Goal: Task Accomplishment & Management: Complete application form

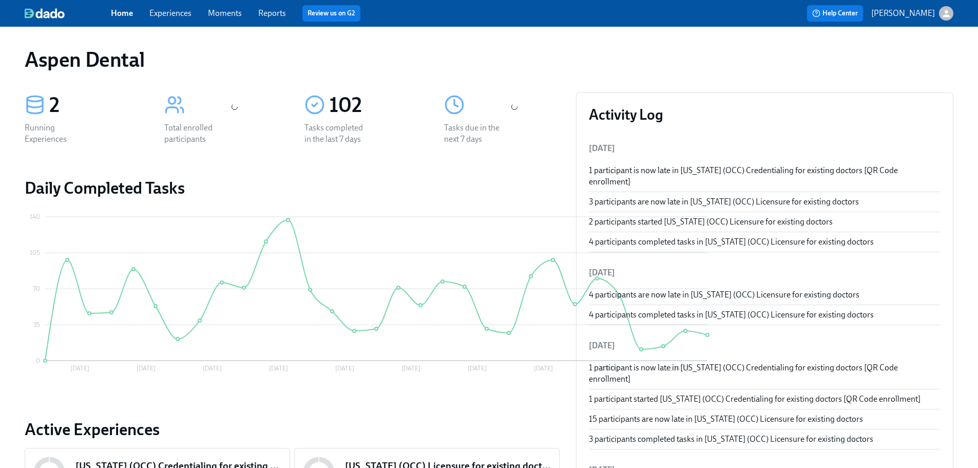
click at [278, 14] on link "Reports" at bounding box center [272, 13] width 28 height 10
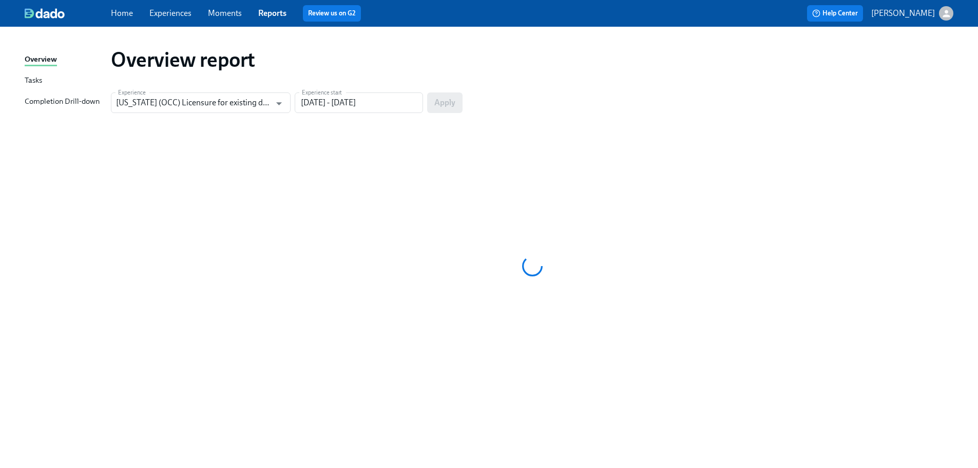
click at [80, 102] on div "Completion Drill-down" at bounding box center [62, 101] width 75 height 13
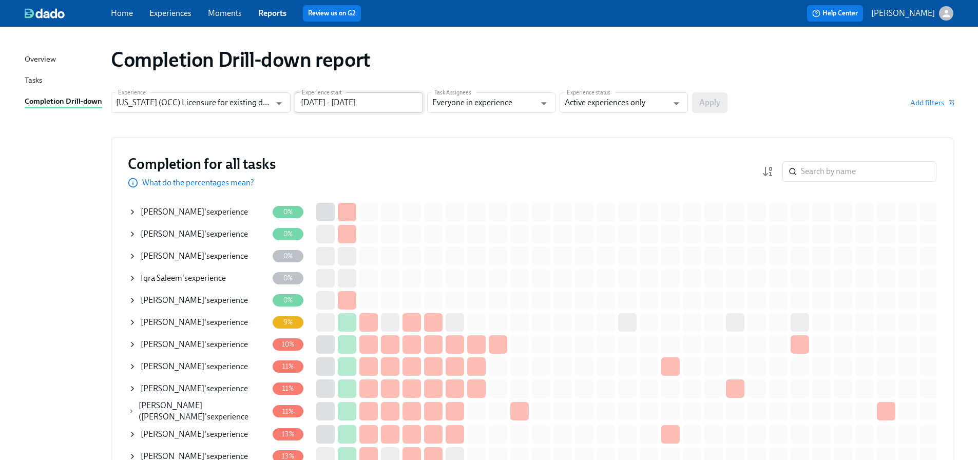
click at [371, 109] on input "[DATE] - [DATE]" at bounding box center [359, 102] width 128 height 21
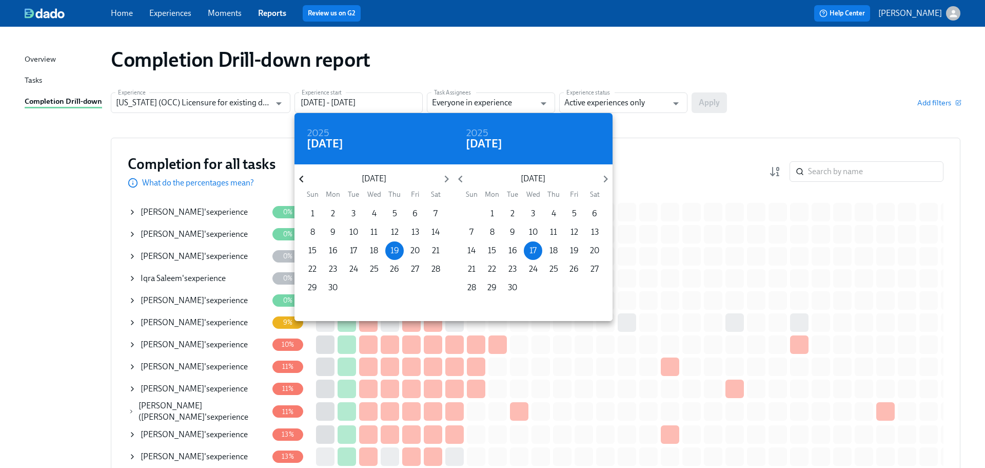
click at [306, 177] on icon "button" at bounding box center [302, 179] width 14 height 14
click at [672, 133] on div at bounding box center [492, 234] width 985 height 468
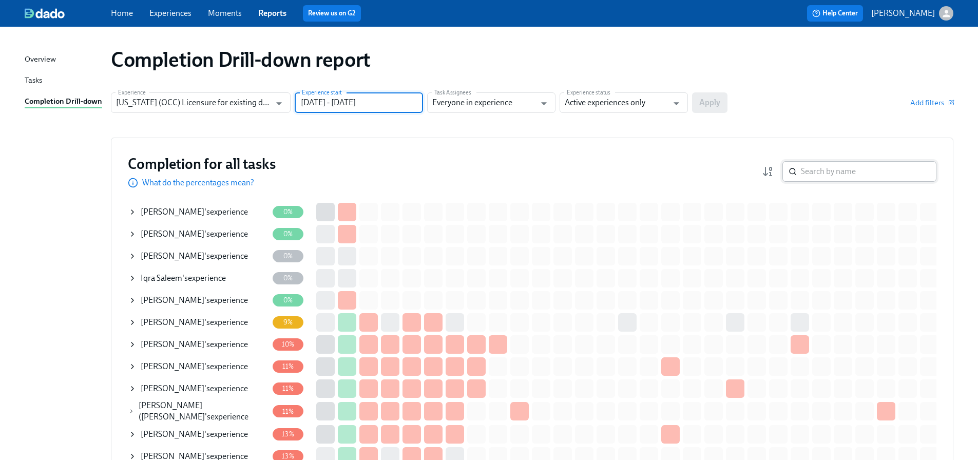
click at [828, 171] on input "search" at bounding box center [868, 171] width 135 height 21
click at [916, 177] on input "search" at bounding box center [868, 171] width 135 height 21
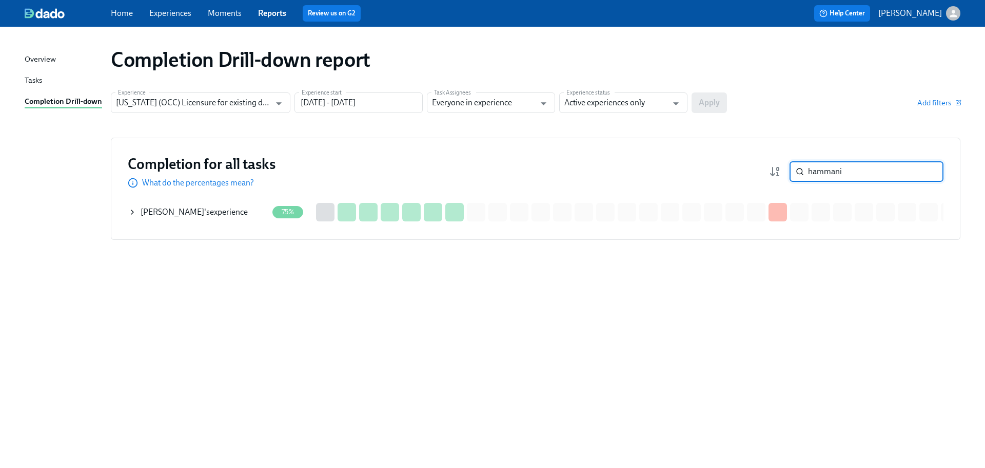
type input "hammani"
click at [237, 216] on div "[PERSON_NAME] 's experience" at bounding box center [194, 211] width 107 height 11
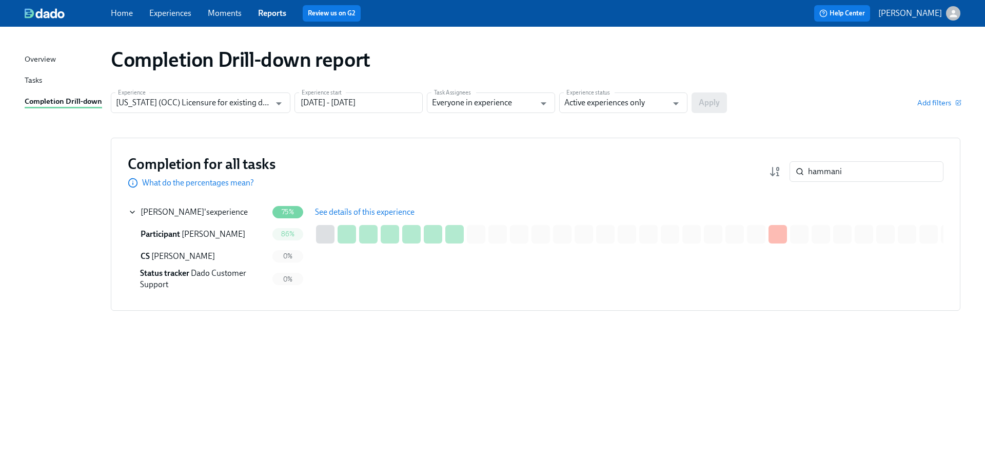
click at [376, 211] on span "See details of this experience" at bounding box center [365, 212] width 100 height 10
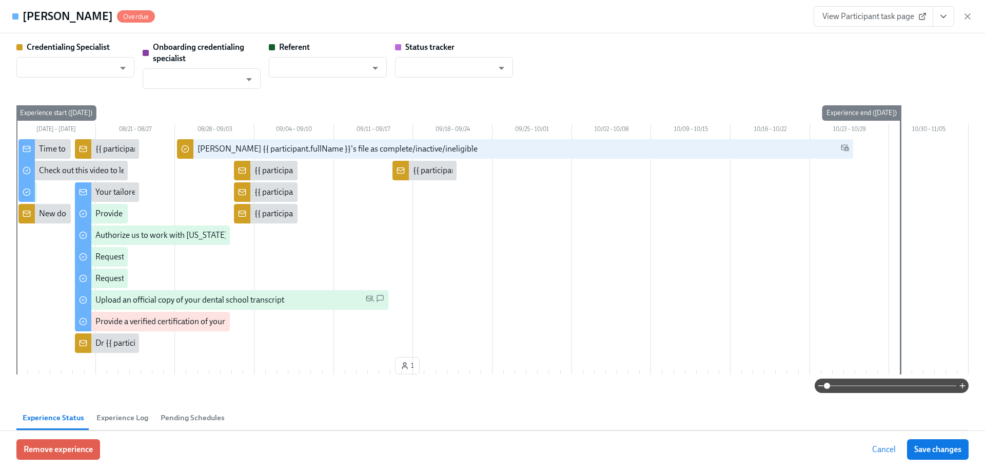
type input "[PERSON_NAME]"
type input "Dado Customer Support"
click at [856, 18] on span "View Participant task page" at bounding box center [874, 16] width 102 height 10
click at [863, 14] on span "View Participant task page" at bounding box center [874, 16] width 102 height 10
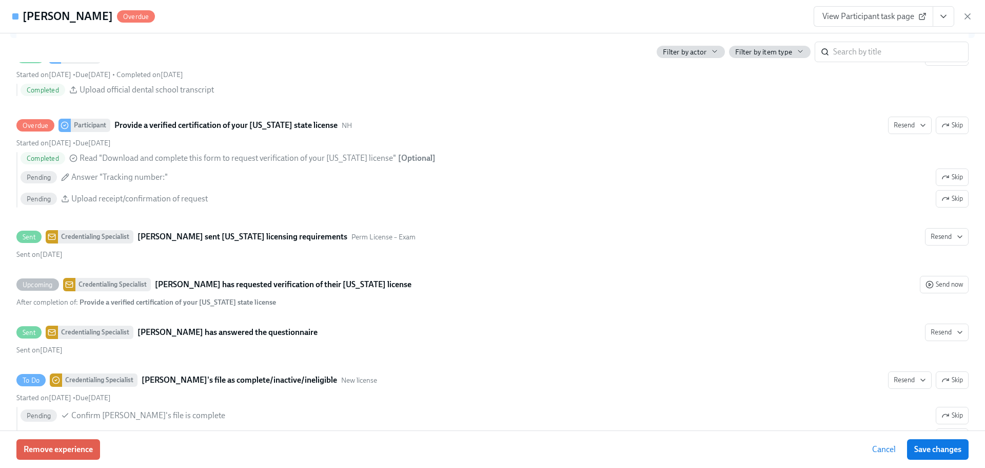
scroll to position [1745, 0]
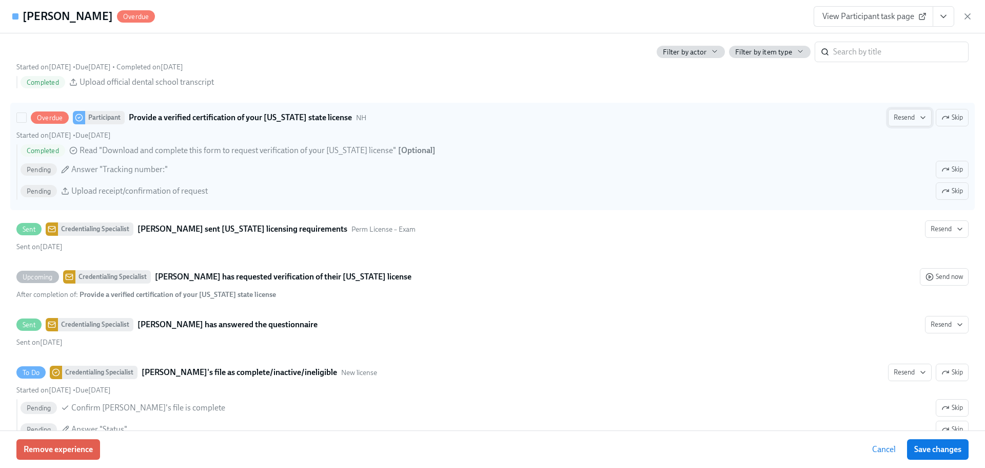
click at [919, 117] on icon "button" at bounding box center [923, 117] width 8 height 8
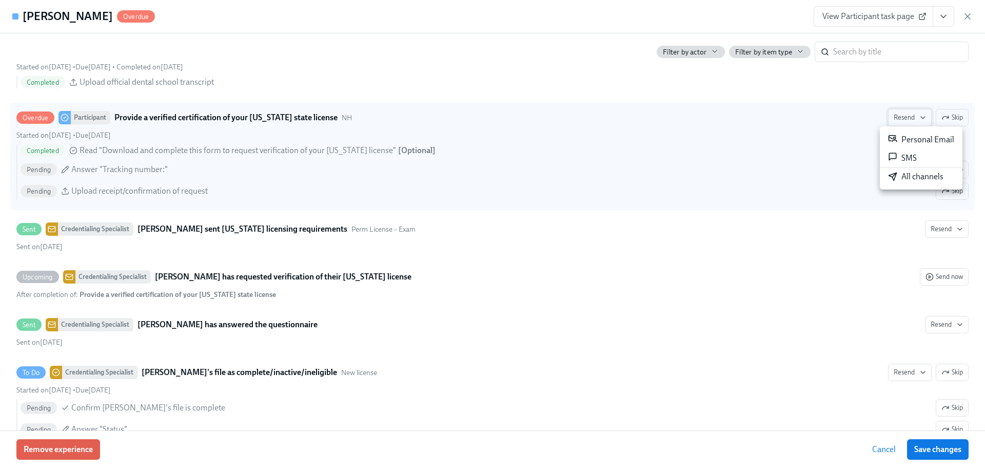
click at [915, 117] on div at bounding box center [492, 234] width 985 height 468
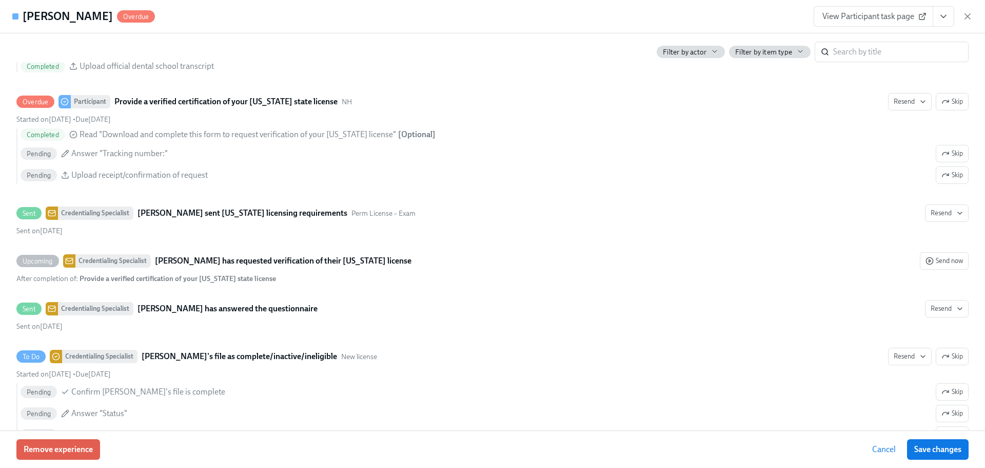
scroll to position [1988, 0]
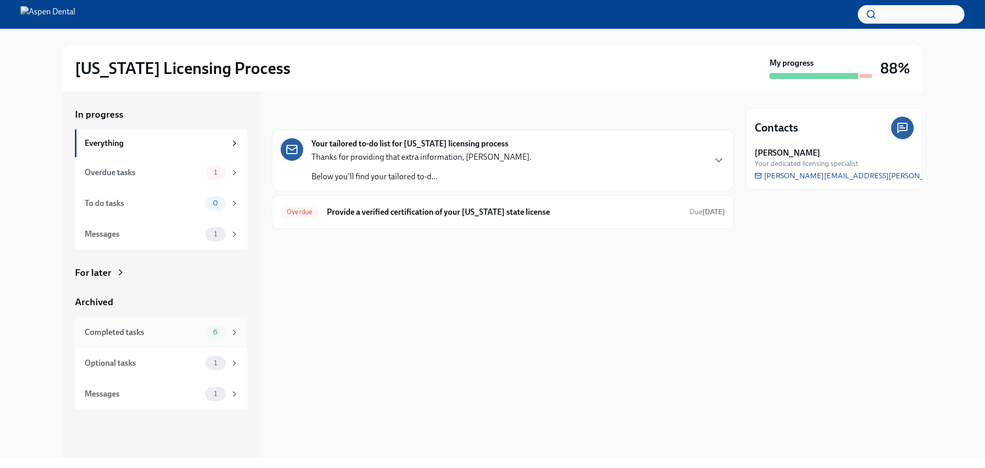
click at [149, 336] on div "Completed tasks" at bounding box center [143, 331] width 117 height 11
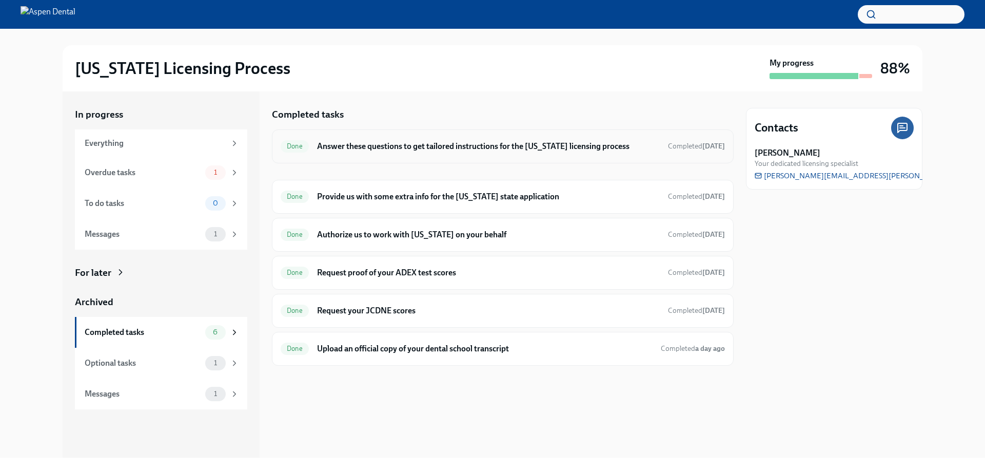
click at [444, 149] on h6 "Answer these questions to get tailored instructions for the [US_STATE] licensin…" at bounding box center [488, 146] width 343 height 11
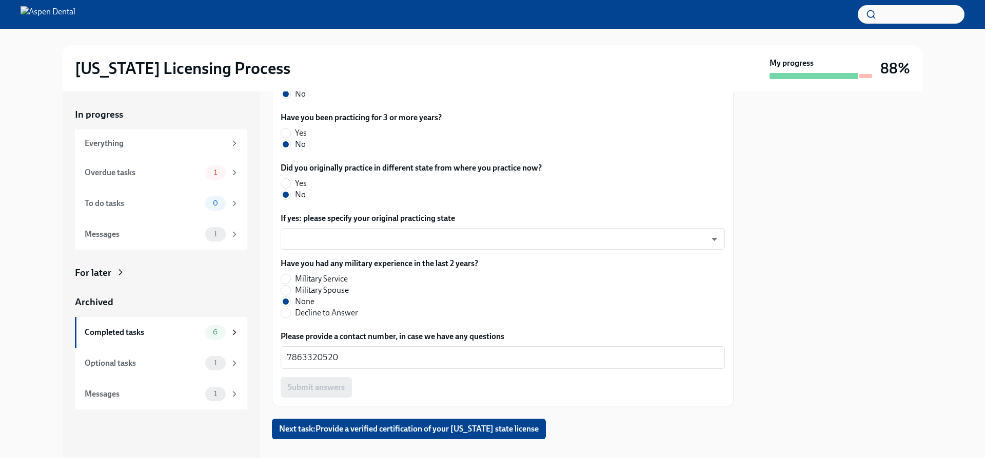
scroll to position [507, 0]
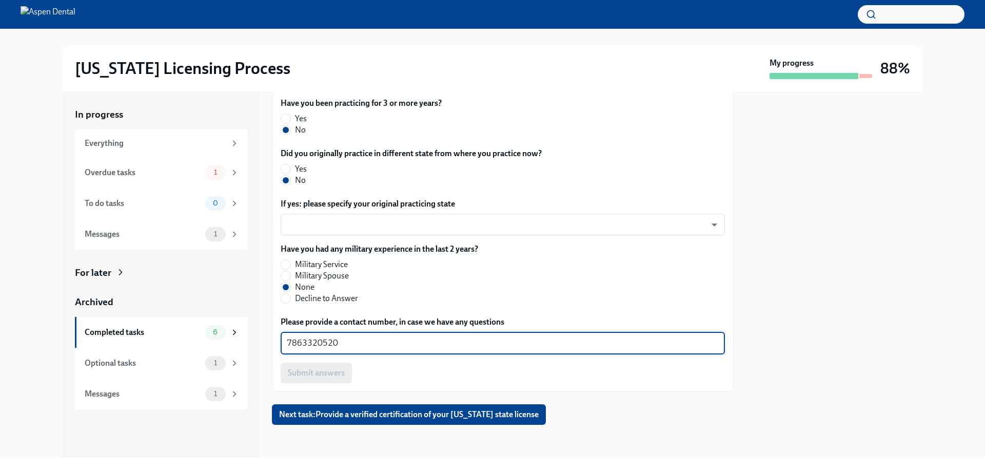
drag, startPoint x: 344, startPoint y: 340, endPoint x: 285, endPoint y: 343, distance: 59.1
click at [285, 343] on div "7863320520 x ​" at bounding box center [503, 343] width 444 height 23
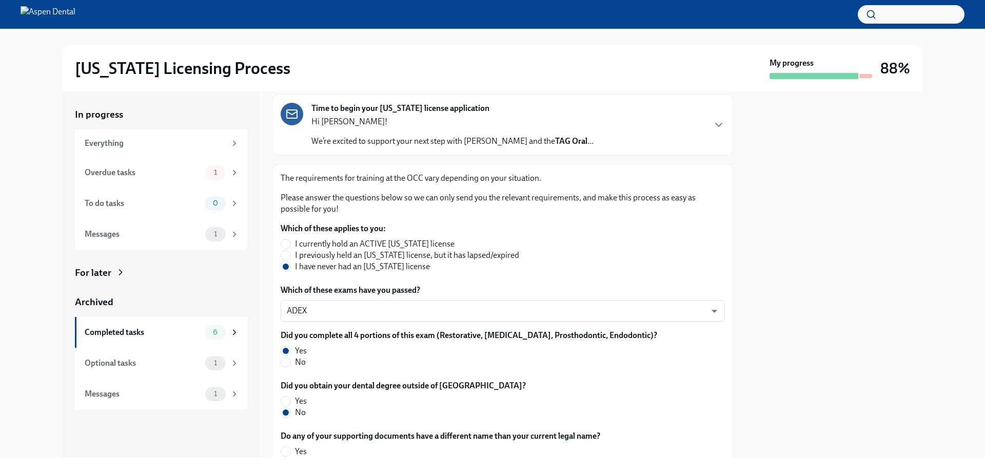
scroll to position [0, 0]
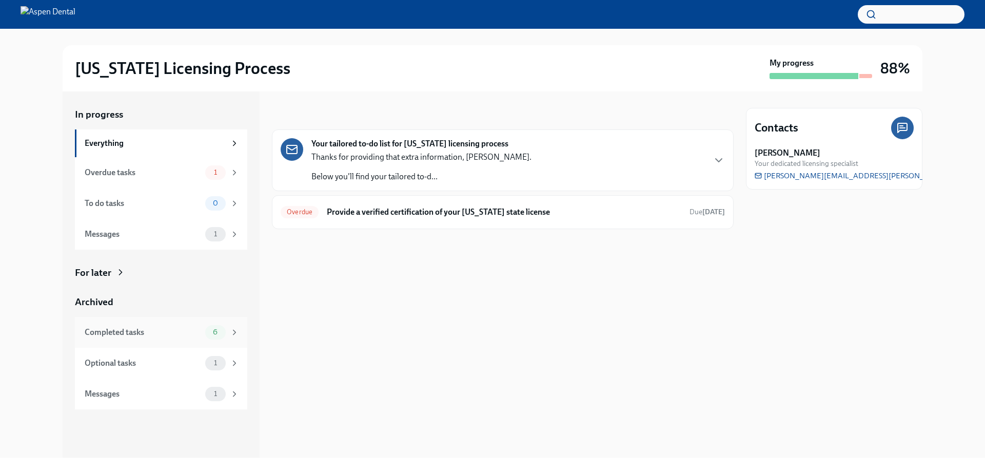
click at [184, 332] on div "Completed tasks" at bounding box center [143, 331] width 117 height 11
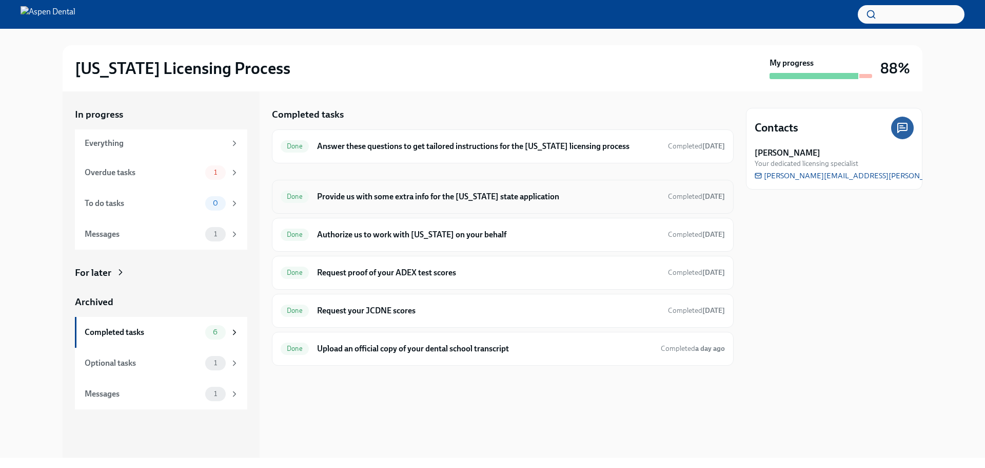
click at [462, 202] on div "Done Provide us with some extra info for the Illinois state application Complet…" at bounding box center [503, 196] width 444 height 16
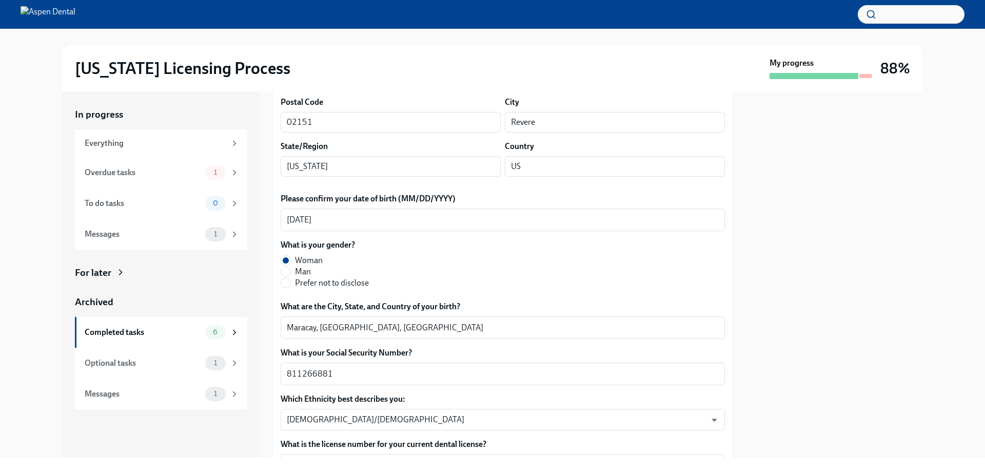
scroll to position [308, 0]
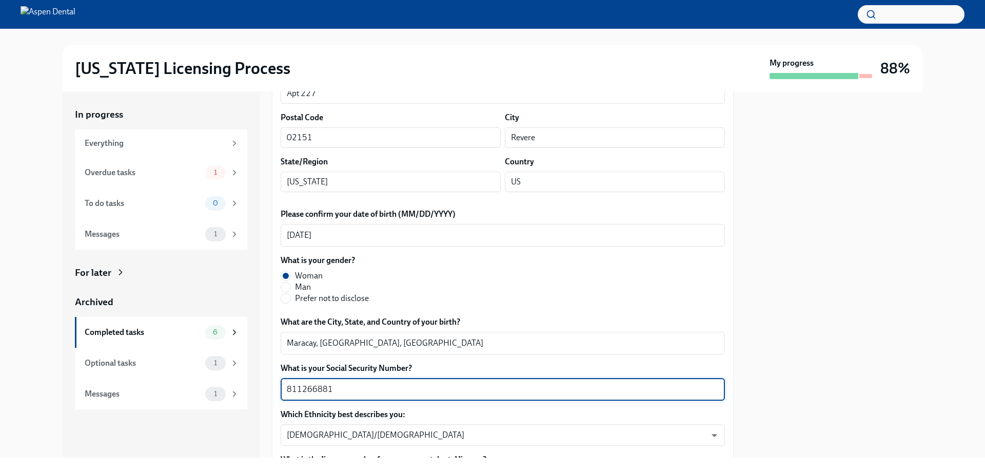
drag, startPoint x: 338, startPoint y: 392, endPoint x: 286, endPoint y: 390, distance: 51.9
click at [286, 390] on div "811266881 x ​" at bounding box center [503, 389] width 444 height 23
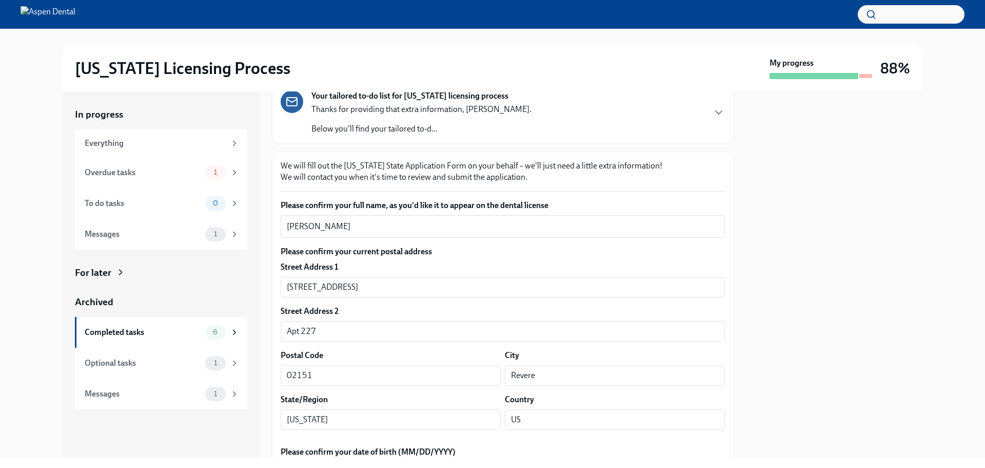
scroll to position [51, 0]
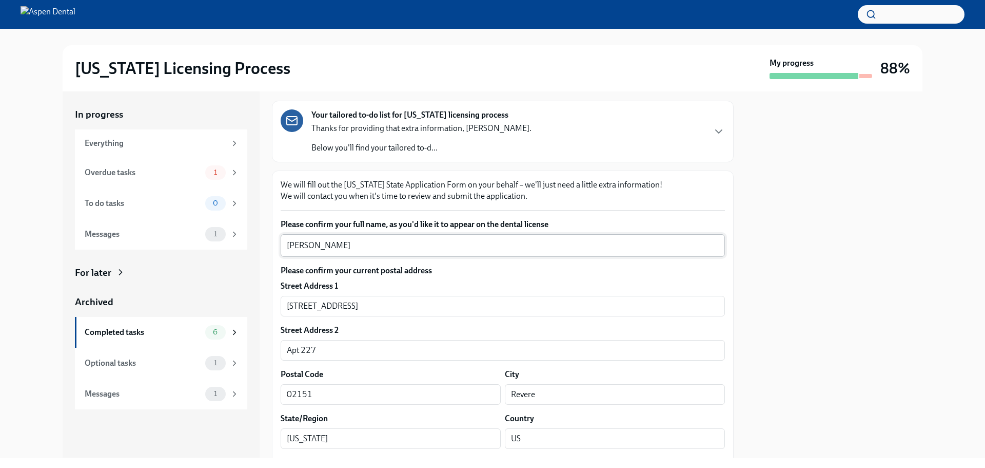
click at [302, 245] on textarea "Melanie Daniela Rojas Hammani" at bounding box center [503, 245] width 432 height 12
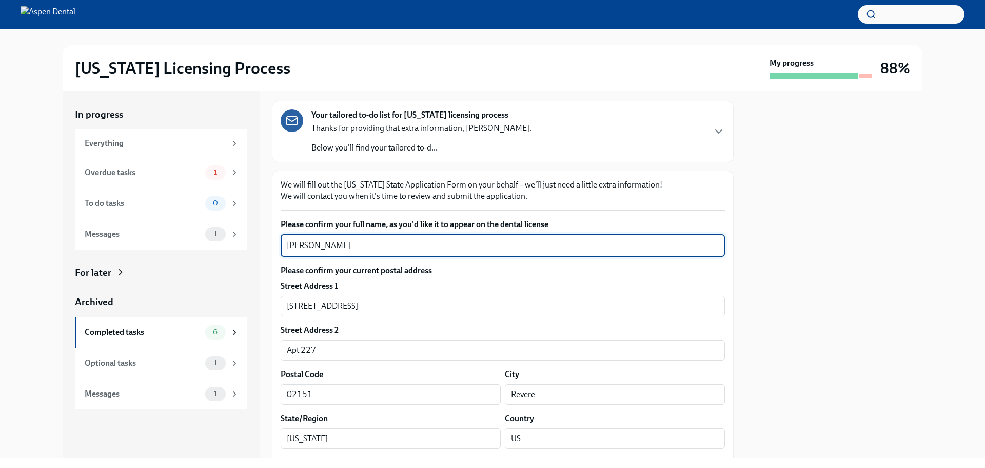
click at [302, 245] on textarea "Melanie Daniela Rojas Hammani" at bounding box center [503, 245] width 432 height 12
click at [328, 245] on textarea "Melanie Daniela Rojas Hammani" at bounding box center [503, 245] width 432 height 12
drag, startPoint x: 432, startPoint y: 242, endPoint x: 345, endPoint y: 244, distance: 87.3
click at [345, 244] on textarea "Melanie Daniela Rojas Hammani" at bounding box center [503, 245] width 432 height 12
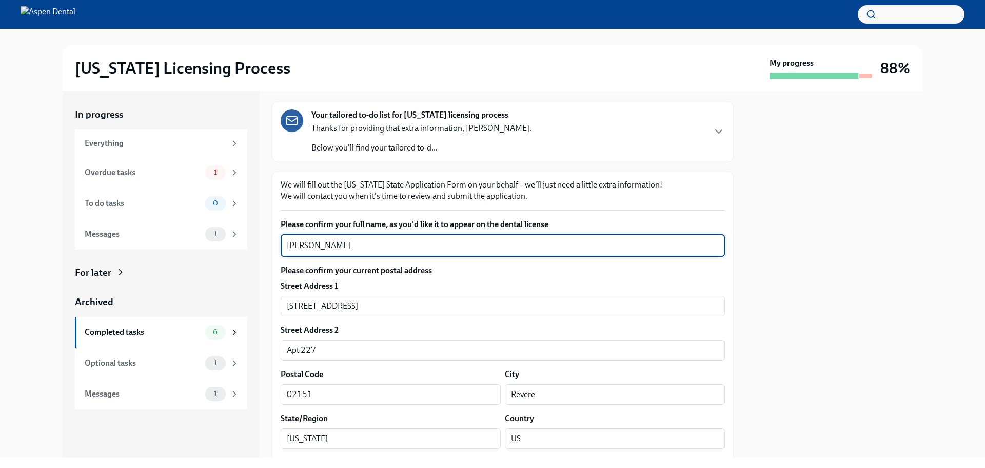
click at [292, 244] on textarea "Melanie Daniela Rojas Hammani" at bounding box center [503, 245] width 432 height 12
click at [292, 243] on textarea "Melanie Daniela Rojas Hammani" at bounding box center [503, 245] width 432 height 12
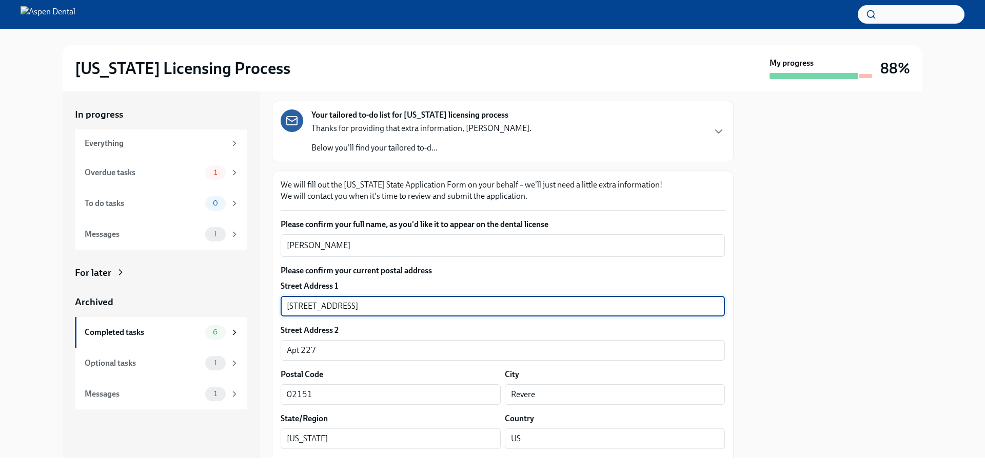
drag, startPoint x: 318, startPoint y: 304, endPoint x: 274, endPoint y: 307, distance: 44.2
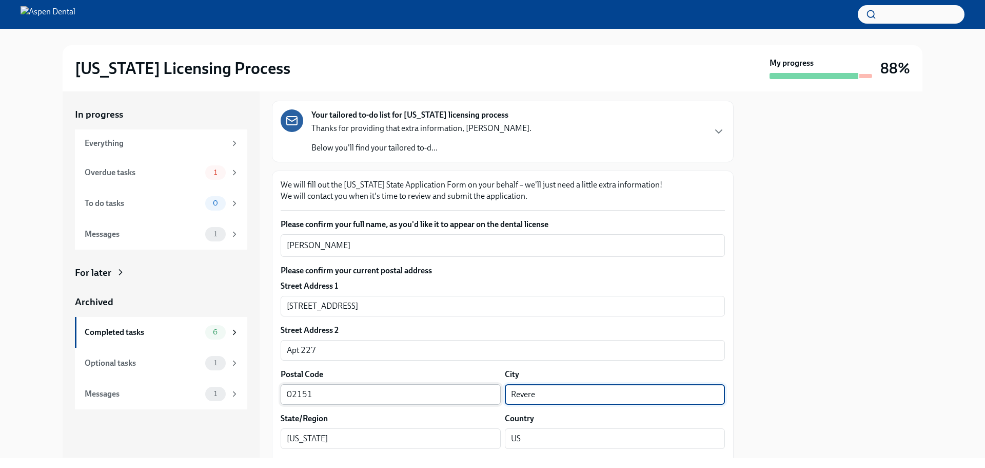
drag, startPoint x: 508, startPoint y: 393, endPoint x: 495, endPoint y: 394, distance: 12.4
click at [495, 394] on div "Postal Code 02151 ​ City Revere ​" at bounding box center [503, 386] width 444 height 36
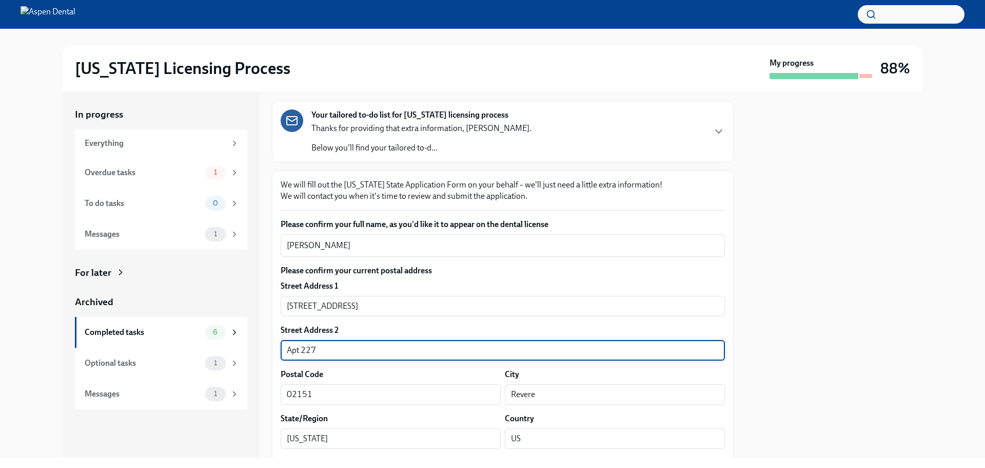
drag, startPoint x: 326, startPoint y: 347, endPoint x: 278, endPoint y: 348, distance: 47.8
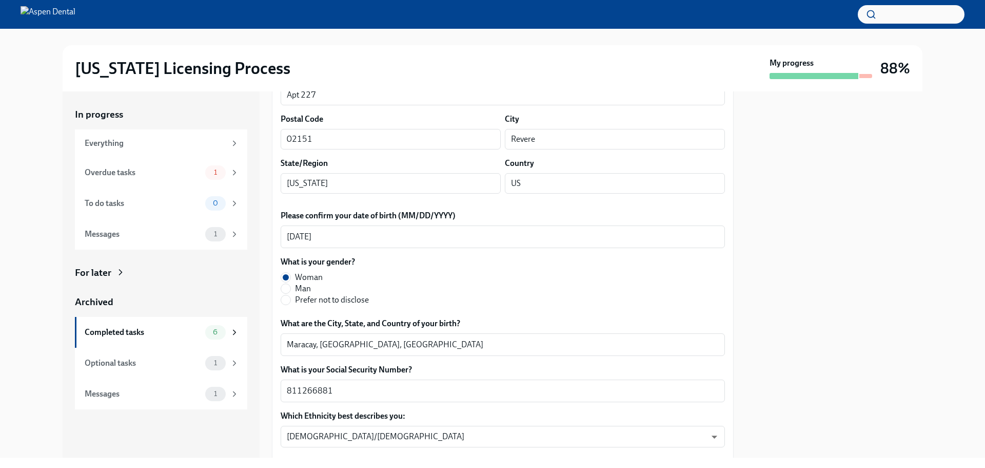
scroll to position [308, 0]
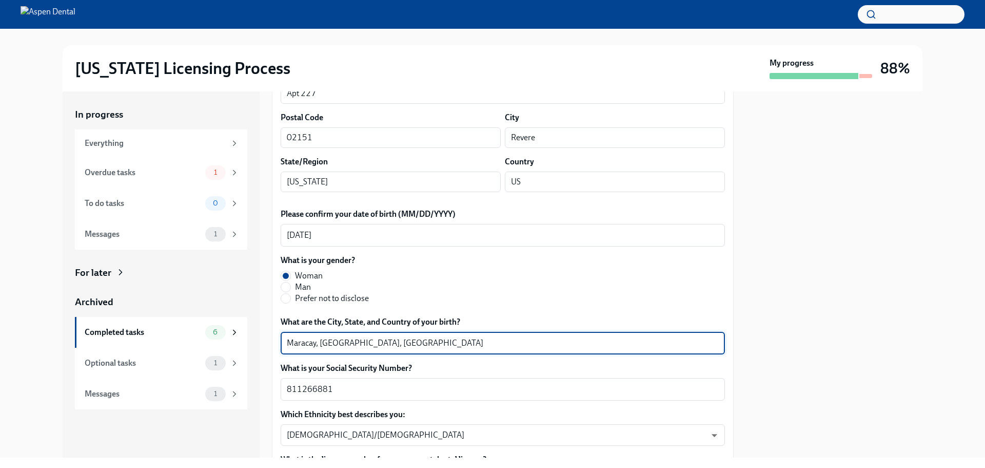
drag, startPoint x: 346, startPoint y: 341, endPoint x: 284, endPoint y: 341, distance: 62.6
click at [284, 341] on div "Maracay, Aragua, Venezuela x ​" at bounding box center [503, 343] width 444 height 23
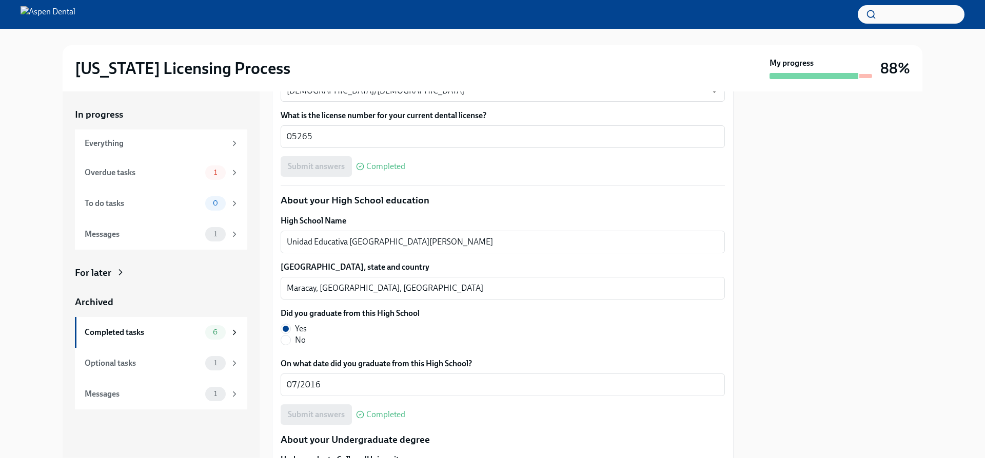
scroll to position [667, 0]
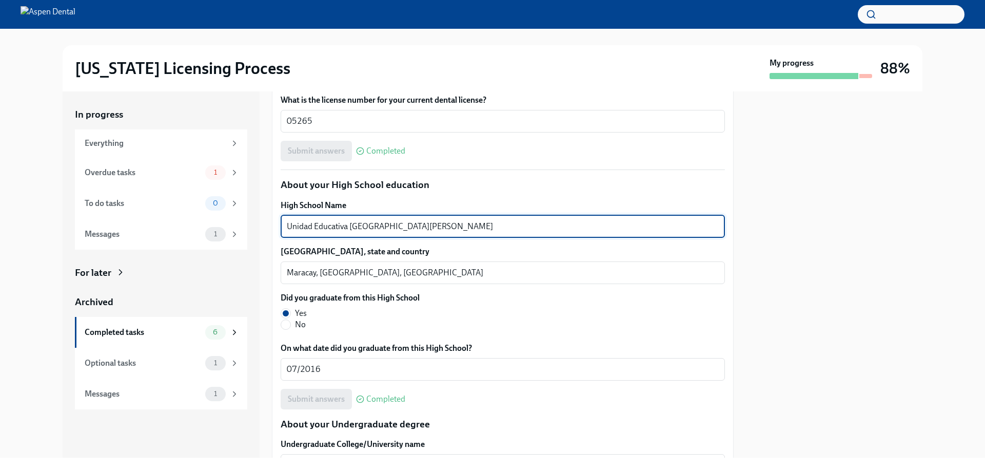
drag, startPoint x: 387, startPoint y: 227, endPoint x: 263, endPoint y: 228, distance: 123.7
click at [263, 228] on div "In progress Everything Overdue tasks 1 To do tasks 0 Messages 1 For later Archi…" at bounding box center [493, 274] width 860 height 366
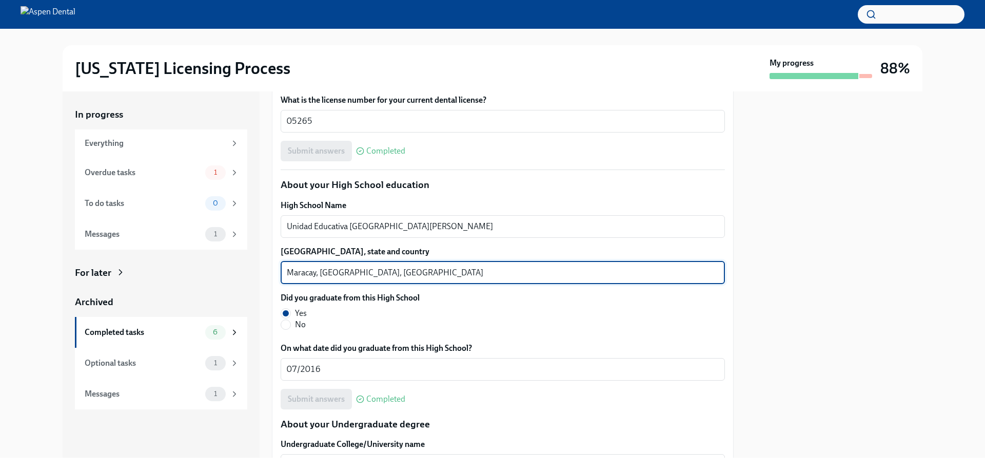
click at [301, 270] on textarea "Maracay, Aragua, Venezuela" at bounding box center [503, 272] width 432 height 12
drag, startPoint x: 344, startPoint y: 274, endPoint x: 276, endPoint y: 277, distance: 68.8
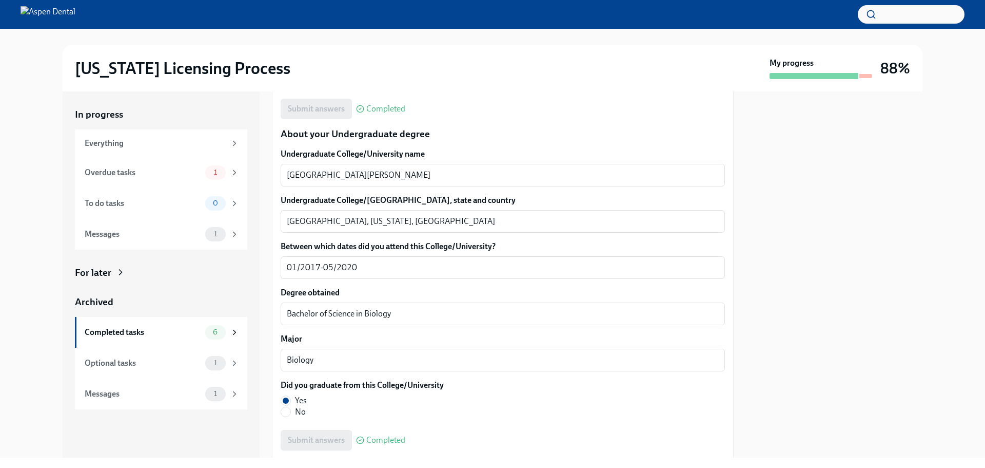
scroll to position [975, 0]
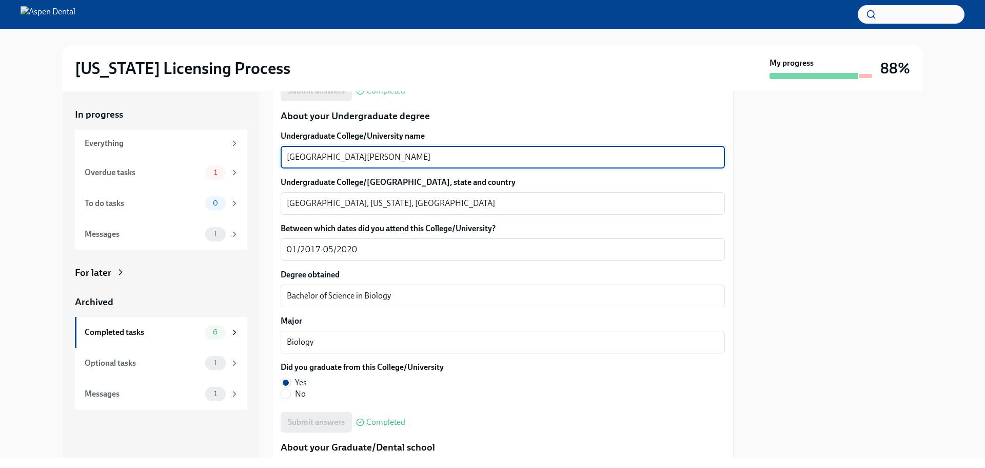
drag, startPoint x: 358, startPoint y: 157, endPoint x: 291, endPoint y: 152, distance: 67.4
click at [281, 151] on div "St. Thomas University x ​" at bounding box center [503, 157] width 444 height 23
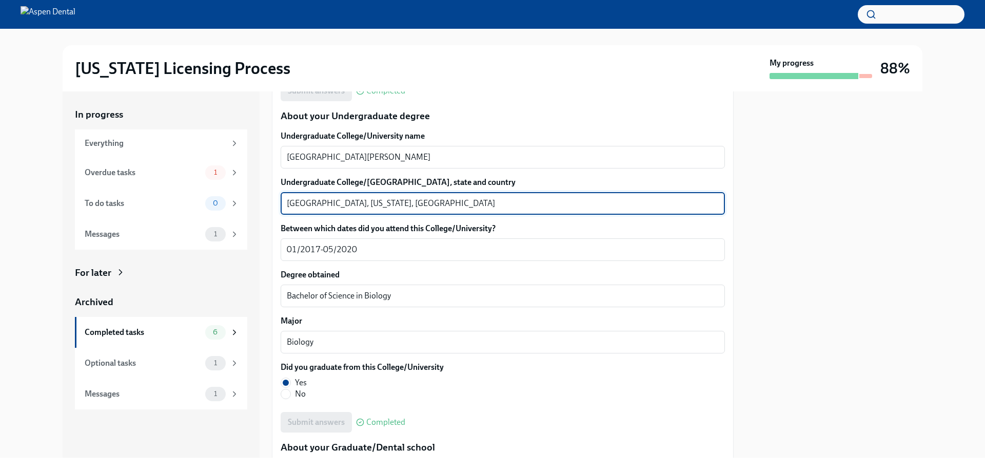
drag, startPoint x: 341, startPoint y: 201, endPoint x: 269, endPoint y: 203, distance: 71.9
click at [269, 203] on div "In progress Everything Overdue tasks 1 To do tasks 0 Messages 1 For later Archi…" at bounding box center [493, 274] width 860 height 366
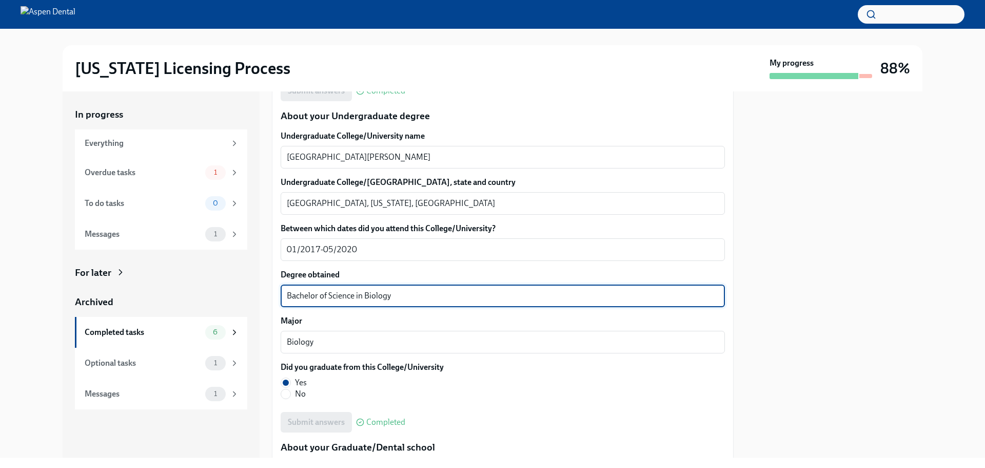
drag, startPoint x: 308, startPoint y: 300, endPoint x: 282, endPoint y: 302, distance: 26.3
click at [282, 302] on div "Bachelor of Science in Biology x ​" at bounding box center [503, 295] width 444 height 23
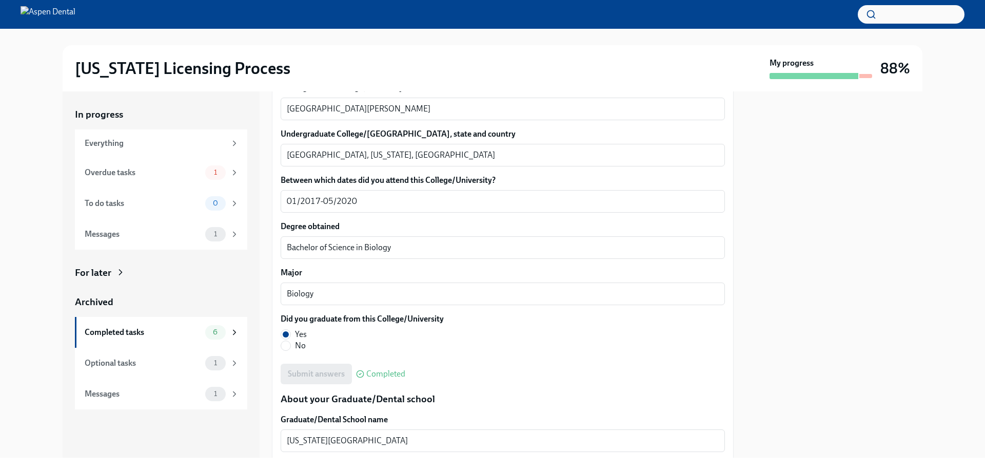
scroll to position [1180, 0]
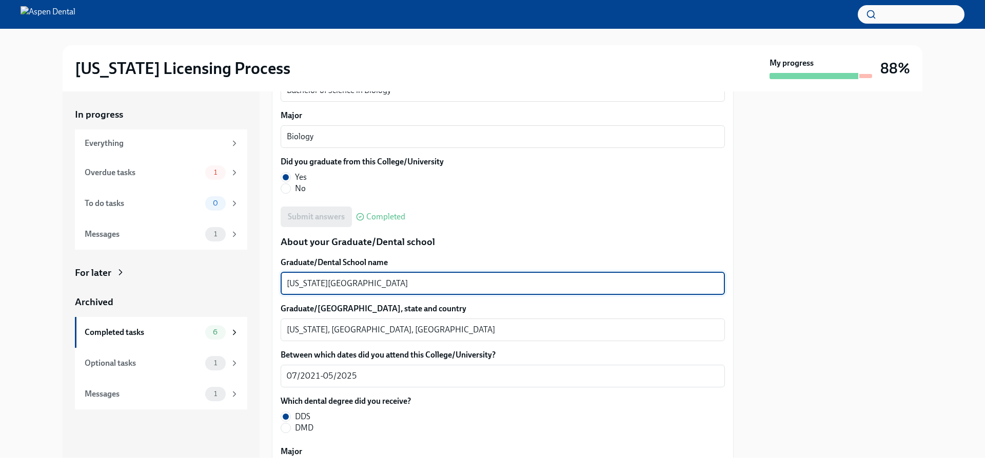
drag, startPoint x: 375, startPoint y: 282, endPoint x: 288, endPoint y: 282, distance: 86.7
click at [283, 282] on div "New York University x ​" at bounding box center [503, 283] width 444 height 23
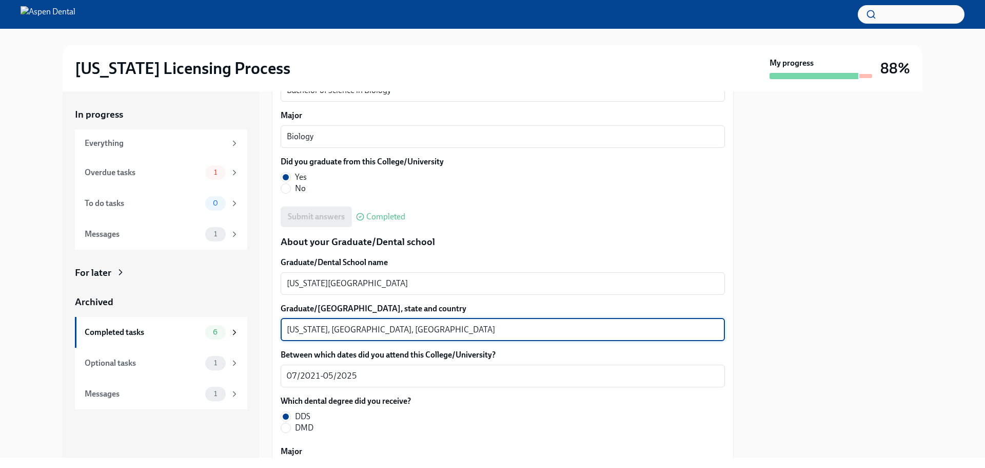
drag, startPoint x: 319, startPoint y: 327, endPoint x: 278, endPoint y: 329, distance: 41.1
click at [278, 329] on div "We will fill out the Illinois State Application Form on your behalf – we'll jus…" at bounding box center [503, 145] width 462 height 2209
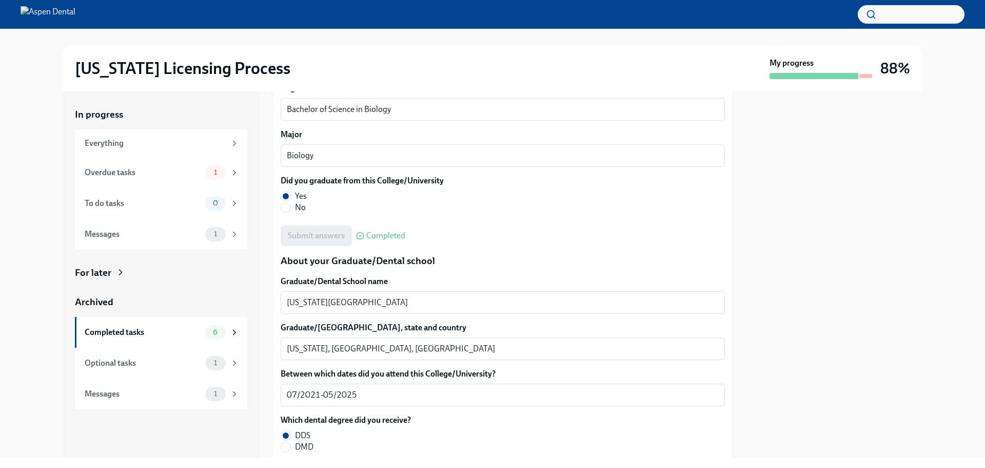
scroll to position [1232, 0]
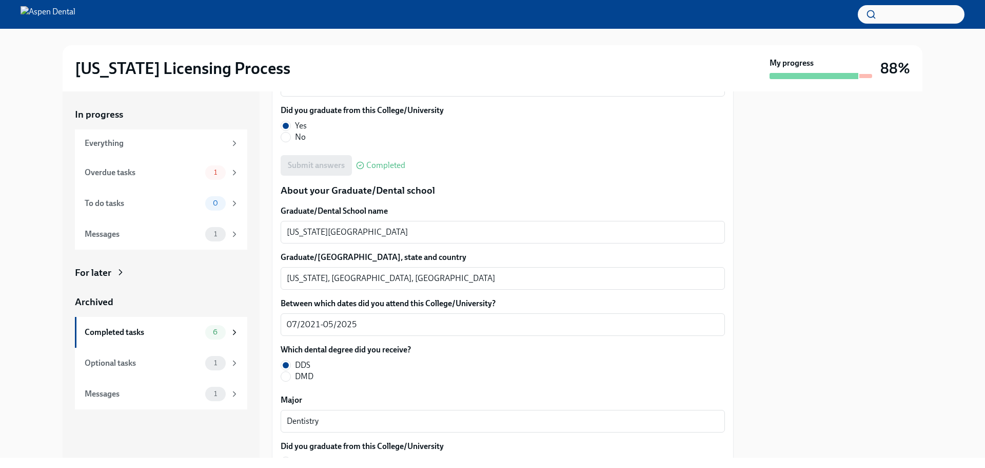
drag, startPoint x: 927, startPoint y: 148, endPoint x: 914, endPoint y: 148, distance: 13.4
click at [927, 147] on div "In progress Everything Overdue tasks 1 To do tasks 0 Messages 1 For later Archi…" at bounding box center [492, 274] width 953 height 366
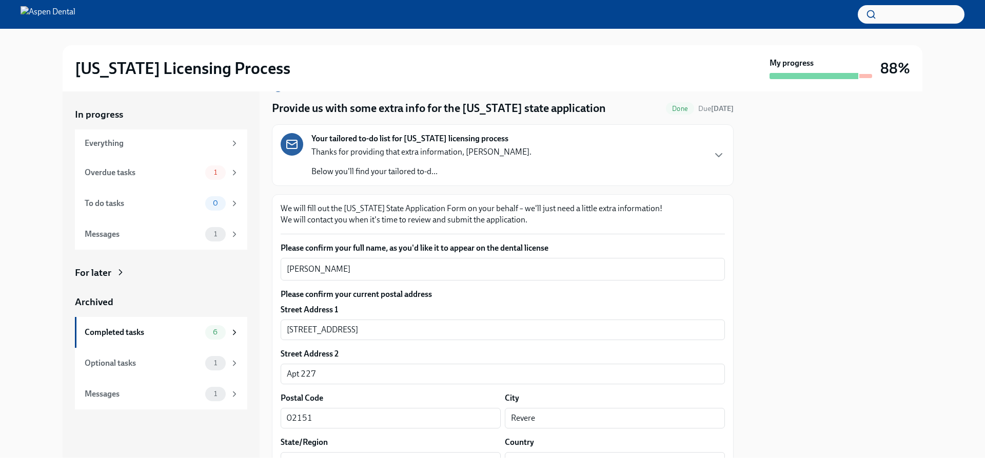
scroll to position [0, 0]
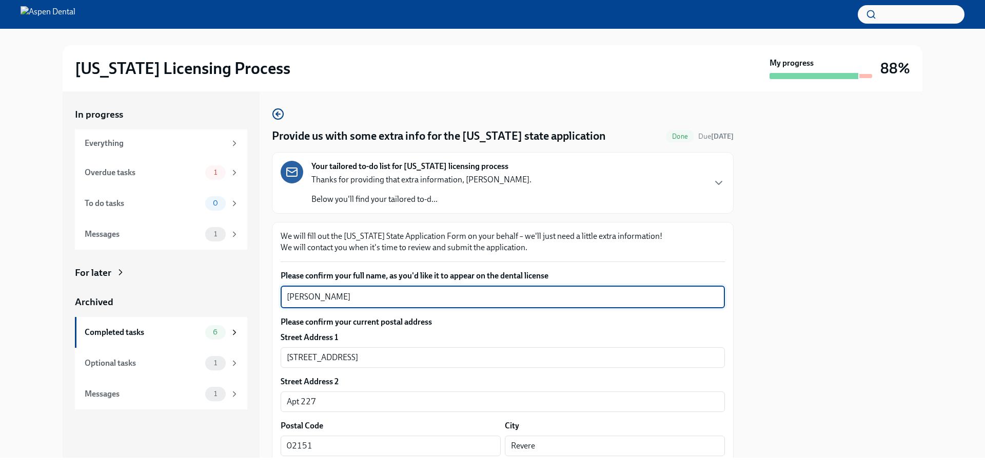
drag, startPoint x: 405, startPoint y: 296, endPoint x: 281, endPoint y: 294, distance: 124.2
click at [281, 294] on div "Melanie Daniela Rojas Hammani x ​" at bounding box center [503, 296] width 444 height 23
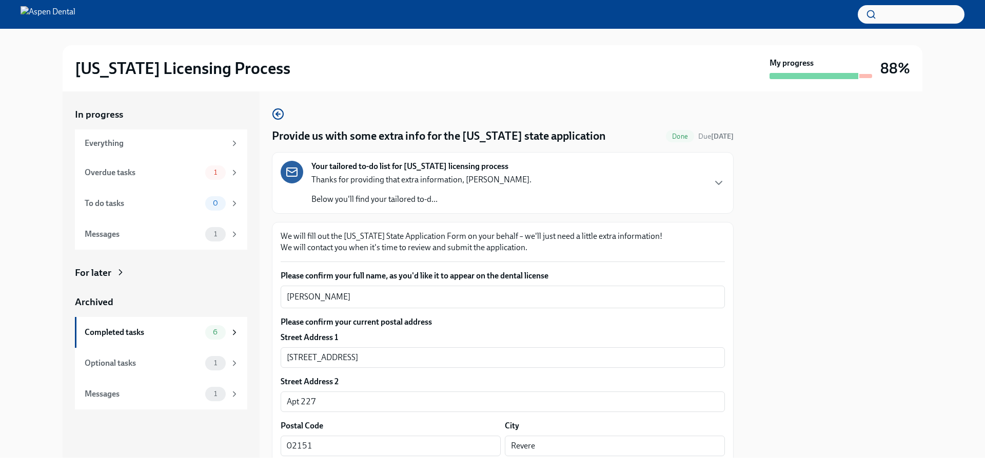
click at [932, 159] on div "In progress Everything Overdue tasks 1 To do tasks 0 Messages 1 For later Archi…" at bounding box center [492, 274] width 953 height 366
